Goal: Task Accomplishment & Management: Manage account settings

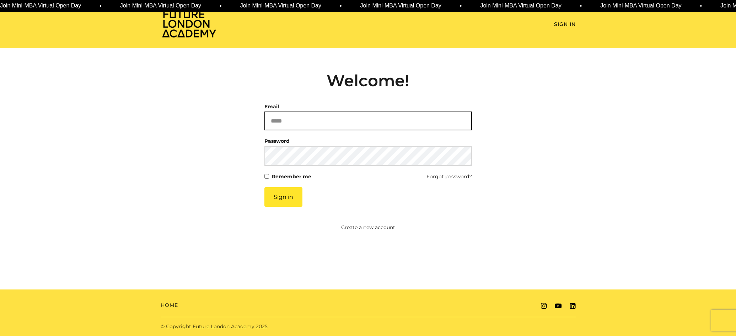
click at [328, 127] on input "Email" at bounding box center [368, 121] width 208 height 19
type input "**********"
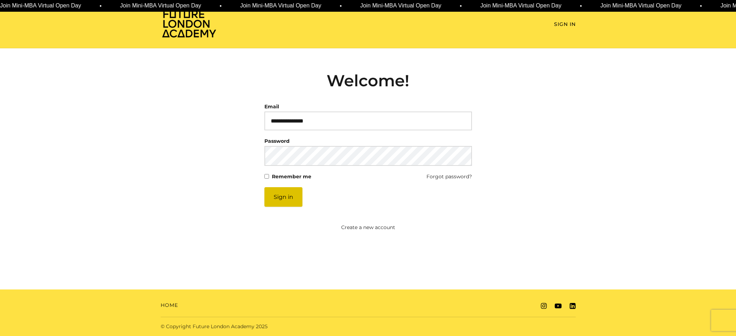
click at [289, 198] on button "Sign in" at bounding box center [283, 197] width 38 height 20
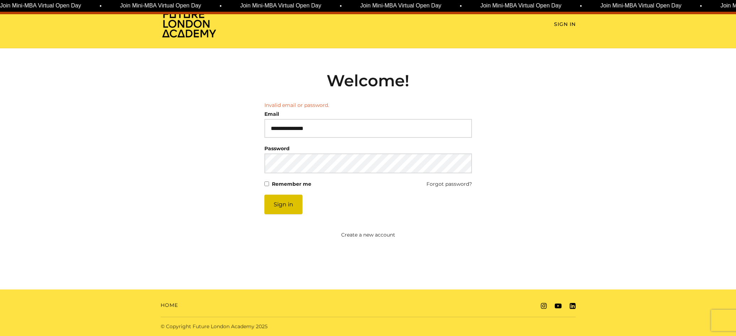
click at [279, 205] on button "Sign in" at bounding box center [283, 205] width 38 height 20
